Goal: Task Accomplishment & Management: Use online tool/utility

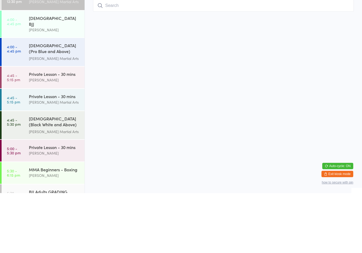
click at [42, 126] on div "Private Lesson - 30 mins [PERSON_NAME]" at bounding box center [57, 136] width 56 height 21
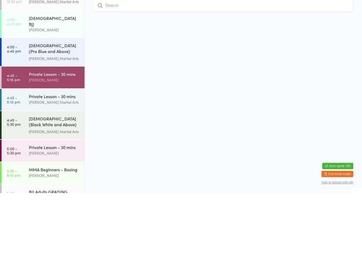
click at [54, 98] on div "[DEMOGRAPHIC_DATA] (Pro Blue and Above) Freestyle Martial Arts [PERSON_NAME] Ma…" at bounding box center [57, 112] width 56 height 28
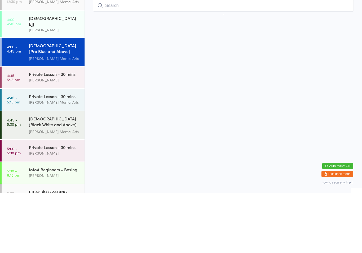
click at [58, 126] on div "Private Lesson - 30 mins [PERSON_NAME]" at bounding box center [57, 136] width 56 height 21
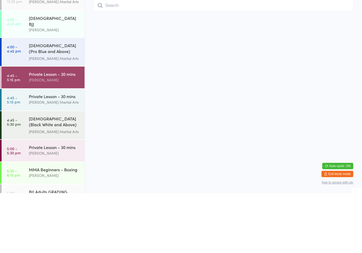
click at [51, 57] on div "BJJ Adults: No Gi" at bounding box center [54, 56] width 51 height 6
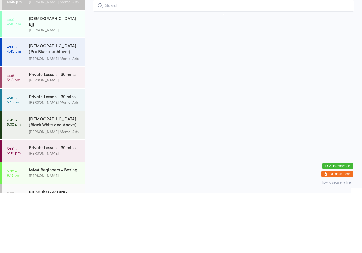
click at [120, 64] on input "search" at bounding box center [223, 65] width 261 height 12
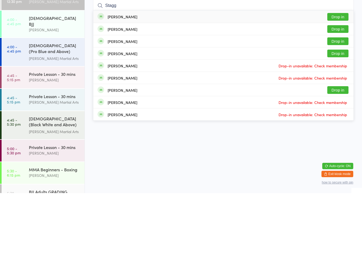
type input "Stagg"
click at [335, 97] on button "Drop in" at bounding box center [337, 101] width 21 height 8
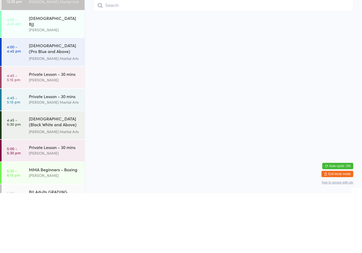
click at [71, 126] on div "Private Lesson - 30 mins [PERSON_NAME]" at bounding box center [57, 136] width 56 height 21
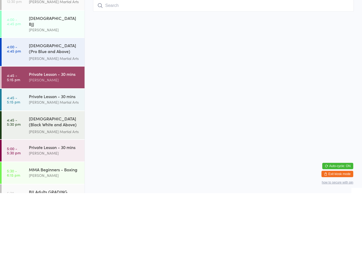
click at [71, 98] on div "[DEMOGRAPHIC_DATA] (Pro Blue and Above) Freestyle Martial Arts [PERSON_NAME] Ma…" at bounding box center [57, 112] width 56 height 28
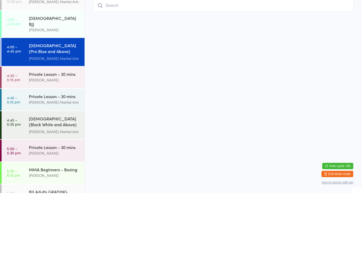
click at [75, 102] on div "[DEMOGRAPHIC_DATA] (Pro Blue and Above) Freestyle Martial Arts" at bounding box center [54, 108] width 51 height 13
click at [70, 98] on div "[DEMOGRAPHIC_DATA] (Pro Blue and Above) Freestyle Martial Arts [PERSON_NAME] Ma…" at bounding box center [57, 112] width 56 height 28
click at [65, 87] on div "[PERSON_NAME]" at bounding box center [54, 90] width 51 height 6
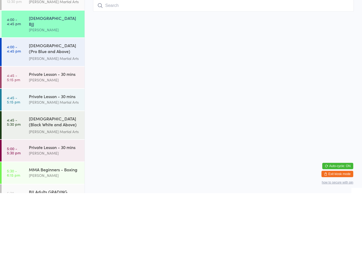
click at [70, 63] on div "[PERSON_NAME] Martial Arts" at bounding box center [54, 62] width 51 height 6
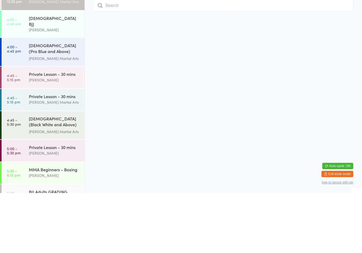
click at [166, 60] on input "search" at bounding box center [223, 65] width 261 height 12
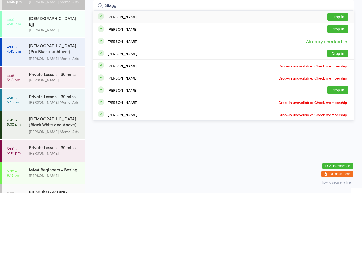
type input "Stagg"
click at [337, 109] on button "Drop in" at bounding box center [337, 113] width 21 height 8
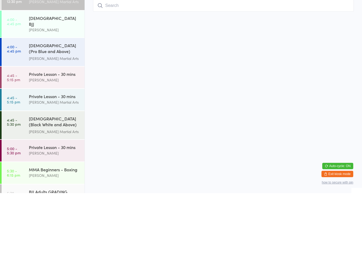
click at [319, 91] on html "You have now entered Kiosk Mode. Members will be able to check themselves in us…" at bounding box center [181, 126] width 362 height 253
click at [59, 98] on div "[DEMOGRAPHIC_DATA] (Pro Blue and Above) Freestyle Martial Arts [PERSON_NAME] Ma…" at bounding box center [57, 112] width 56 height 28
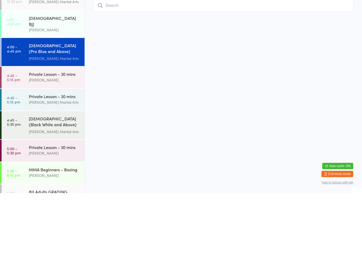
click at [52, 126] on div "Private Lesson - 30 mins [PERSON_NAME]" at bounding box center [57, 136] width 56 height 21
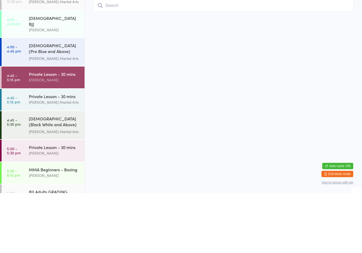
click at [50, 98] on div "[DEMOGRAPHIC_DATA] (Pro Blue and Above) Freestyle Martial Arts [PERSON_NAME] Ma…" at bounding box center [57, 112] width 56 height 28
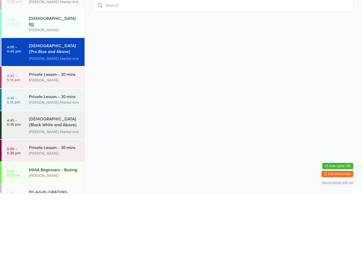
click at [58, 126] on div "Private Lesson - 30 mins [PERSON_NAME]" at bounding box center [57, 136] width 56 height 21
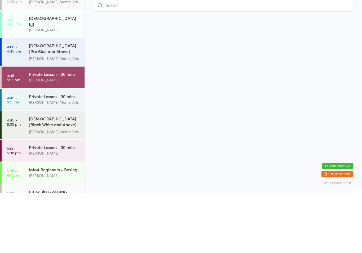
click at [56, 115] on div "[PERSON_NAME] Martial Arts" at bounding box center [54, 118] width 51 height 6
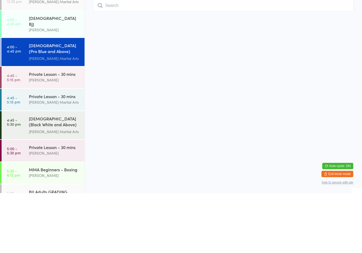
click at [53, 102] on div "[DEMOGRAPHIC_DATA] (Pro Blue and Above) Freestyle Martial Arts" at bounding box center [54, 108] width 51 height 13
click at [64, 87] on div "[PERSON_NAME]" at bounding box center [54, 90] width 51 height 6
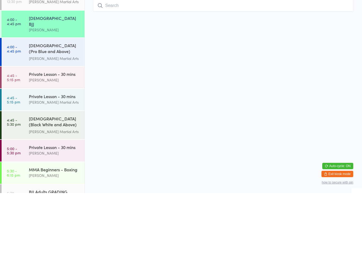
click at [53, 57] on div "BJJ Adults: No Gi" at bounding box center [54, 56] width 51 height 6
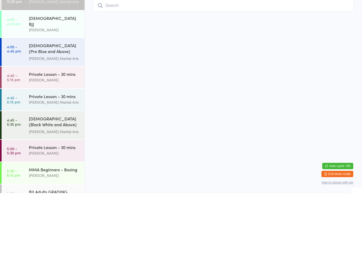
click at [163, 68] on input "search" at bounding box center [223, 65] width 261 height 12
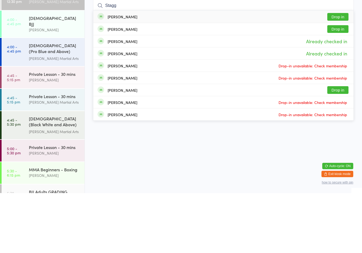
type input "Stagg"
click at [339, 73] on button "Drop in" at bounding box center [337, 77] width 21 height 8
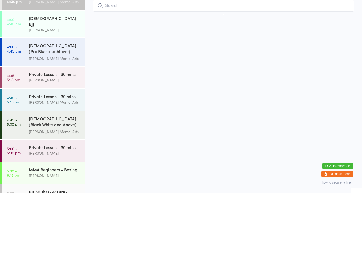
click at [335, 59] on input "search" at bounding box center [223, 65] width 261 height 12
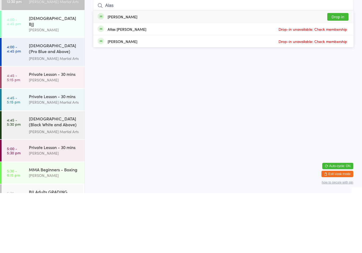
type input "Alas"
click at [336, 73] on button "Drop in" at bounding box center [337, 77] width 21 height 8
